Goal: Information Seeking & Learning: Learn about a topic

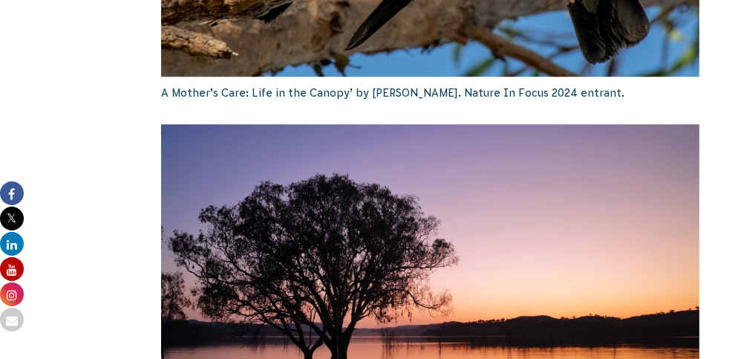
scroll to position [2600, 0]
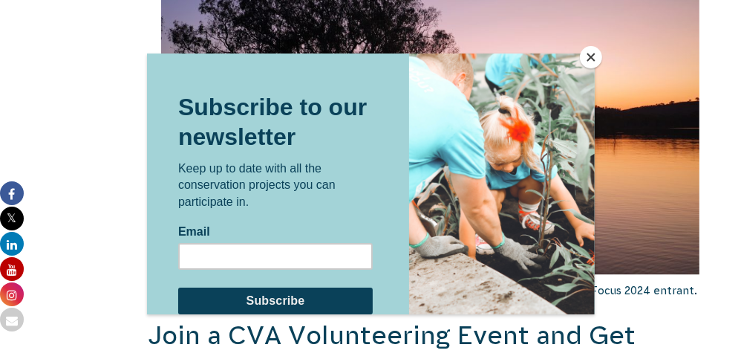
click at [588, 62] on button "Close" at bounding box center [591, 57] width 22 height 22
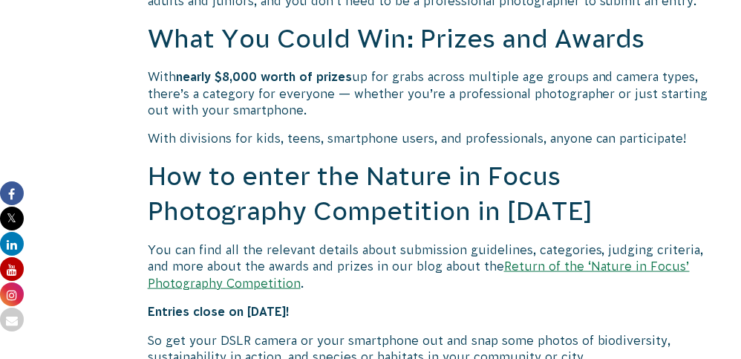
scroll to position [1263, 0]
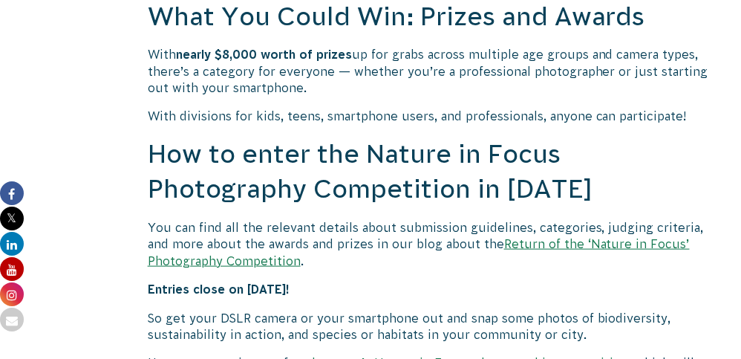
click at [578, 247] on link "Return of the ‘Nature in Focus’ Photography Competition" at bounding box center [419, 252] width 542 height 30
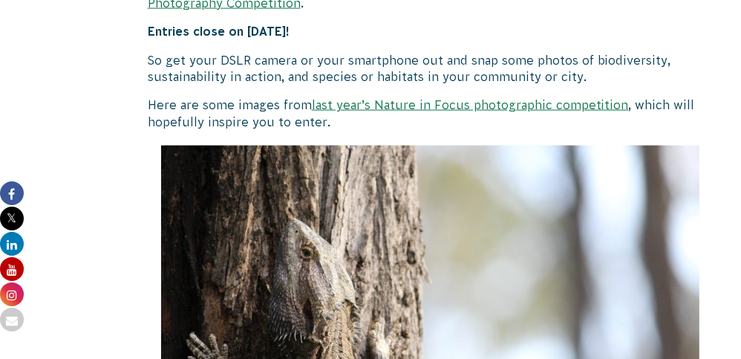
scroll to position [1485, 0]
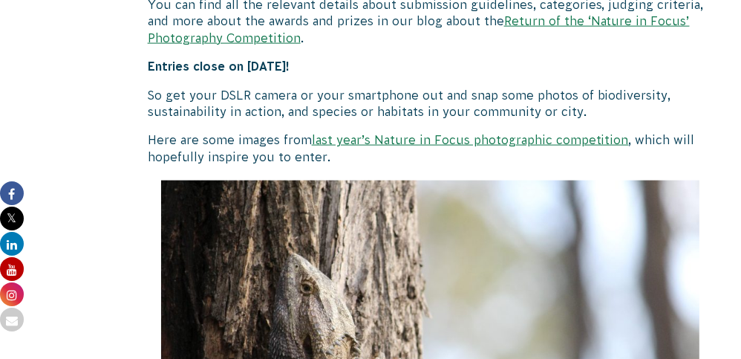
click at [480, 143] on link "last year’s Nature in Focus photographic competition" at bounding box center [470, 139] width 317 height 13
click at [234, 41] on link "Return of the ‘Nature in Focus’ Photography Competition" at bounding box center [419, 29] width 542 height 30
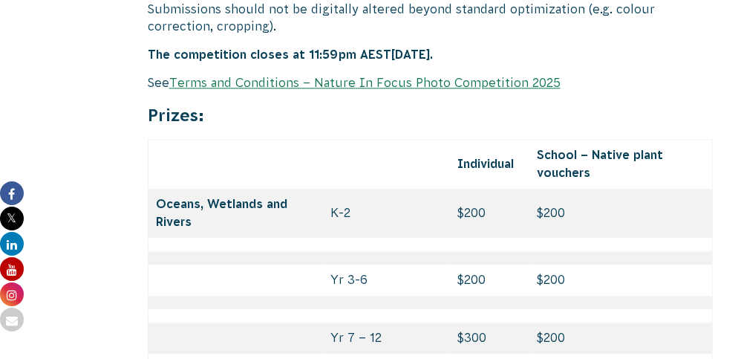
scroll to position [6061, 0]
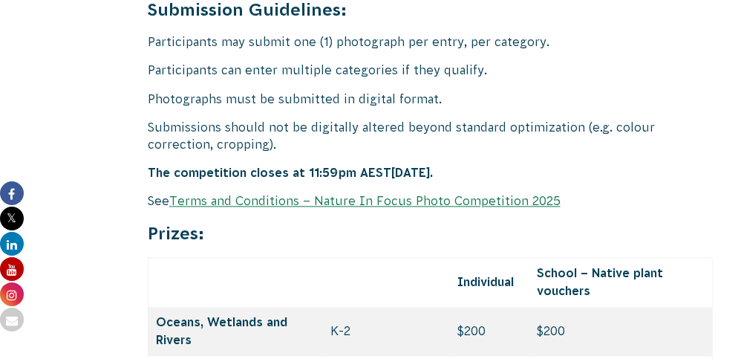
click at [285, 194] on link "Terms and Conditions – Nature In Focus Photo Competition 2025" at bounding box center [364, 200] width 391 height 13
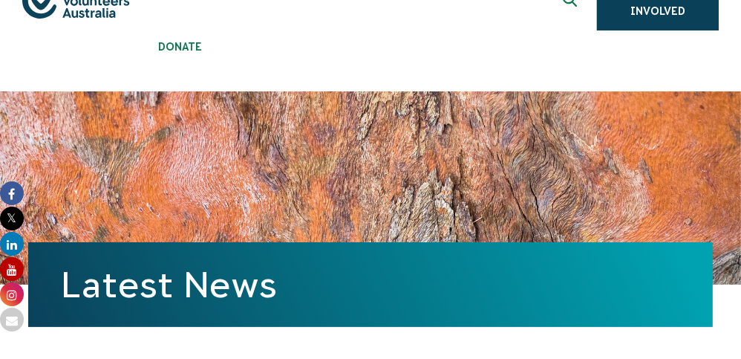
scroll to position [0, 0]
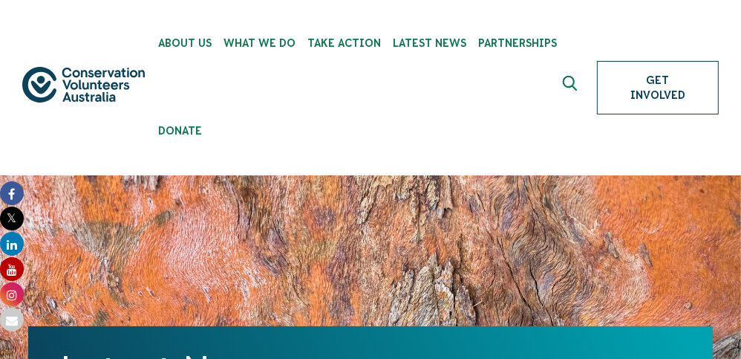
click at [635, 98] on link "Get Involved" at bounding box center [658, 87] width 122 height 53
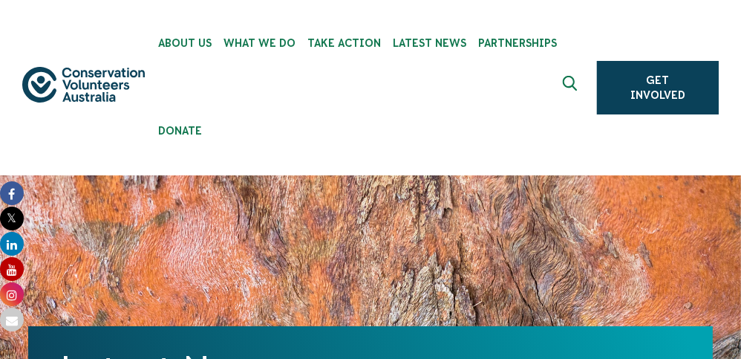
click at [573, 83] on icon "Expand search box" at bounding box center [571, 87] width 19 height 22
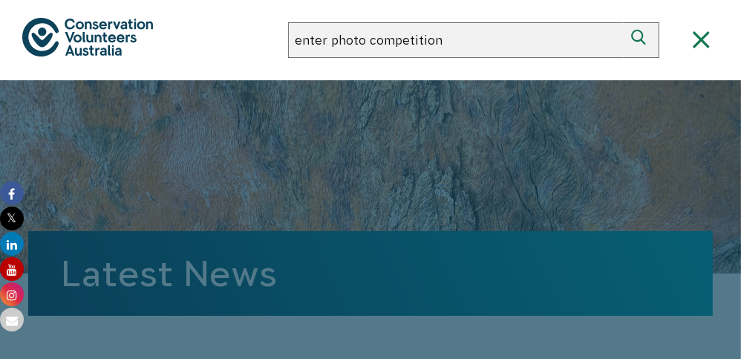
type input "enter photo competition"
click at [624, 22] on button "Search" at bounding box center [642, 40] width 36 height 36
click at [700, 45] on icon "Close search box" at bounding box center [701, 39] width 17 height 17
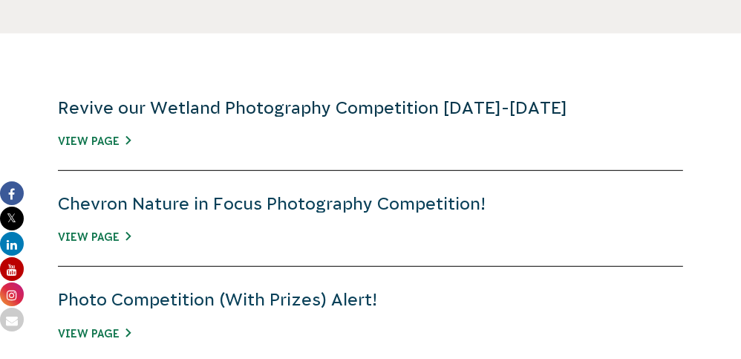
scroll to position [594, 0]
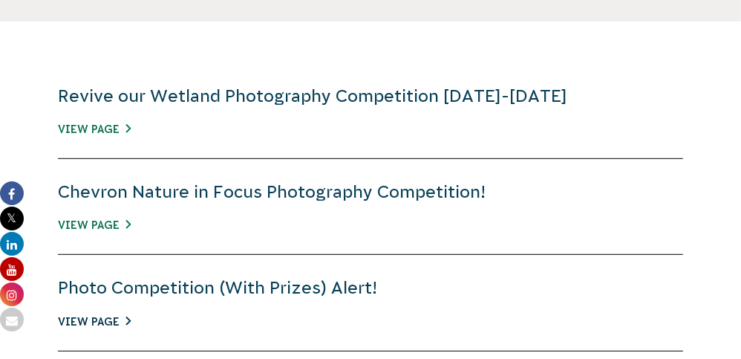
click at [80, 318] on link "View Page" at bounding box center [94, 322] width 73 height 12
click at [242, 195] on link "Chevron Nature in Focus Photography Competition!" at bounding box center [272, 191] width 428 height 19
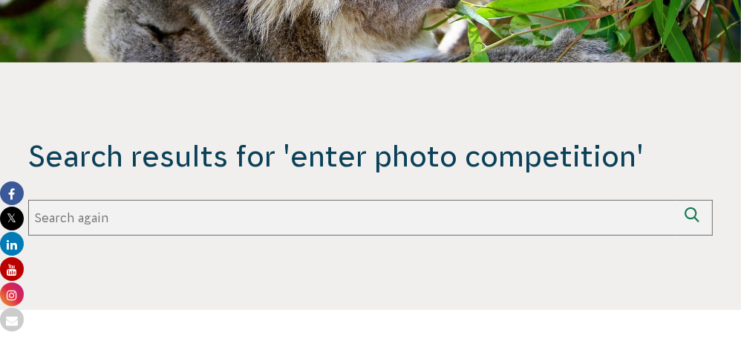
scroll to position [0, 0]
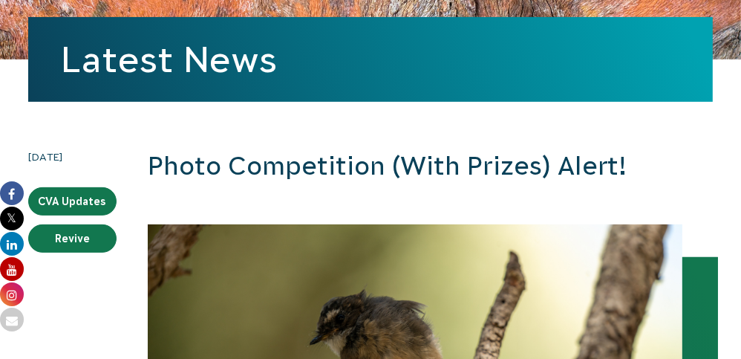
scroll to position [371, 0]
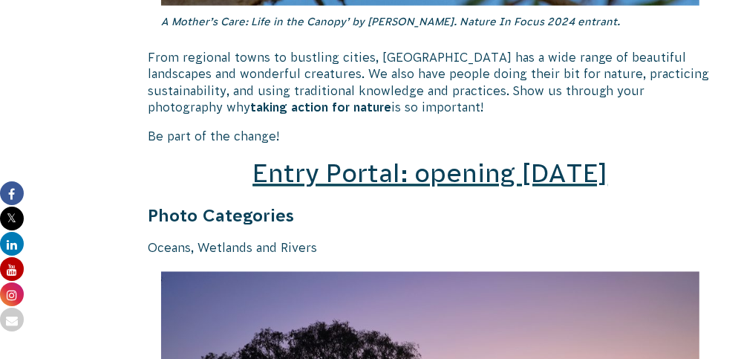
scroll to position [2005, 0]
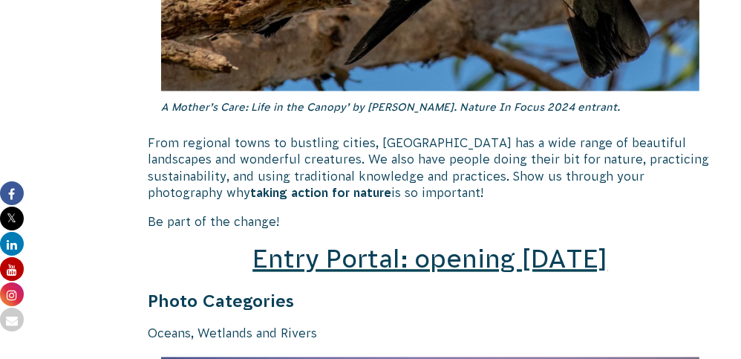
click at [431, 263] on span "Entry Portal: opening [DATE]" at bounding box center [430, 258] width 355 height 28
